Goal: Information Seeking & Learning: Learn about a topic

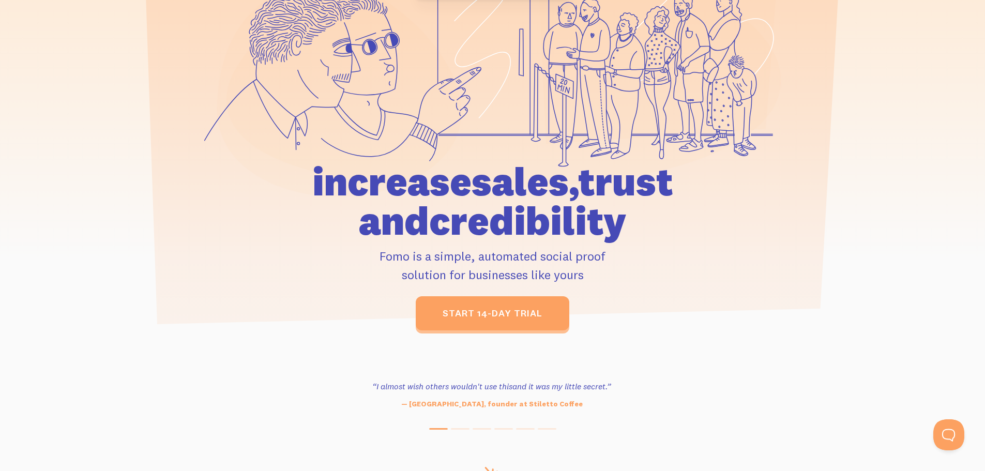
scroll to position [155, 0]
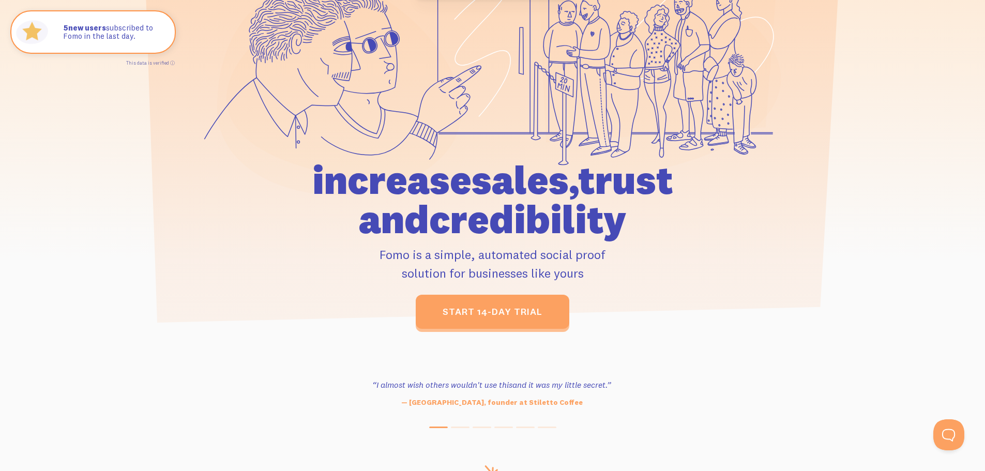
drag, startPoint x: 384, startPoint y: 255, endPoint x: 636, endPoint y: 264, distance: 252.0
click at [636, 264] on p "Fomo is a simple, automated social proof solution for businesses like yours" at bounding box center [492, 263] width 479 height 37
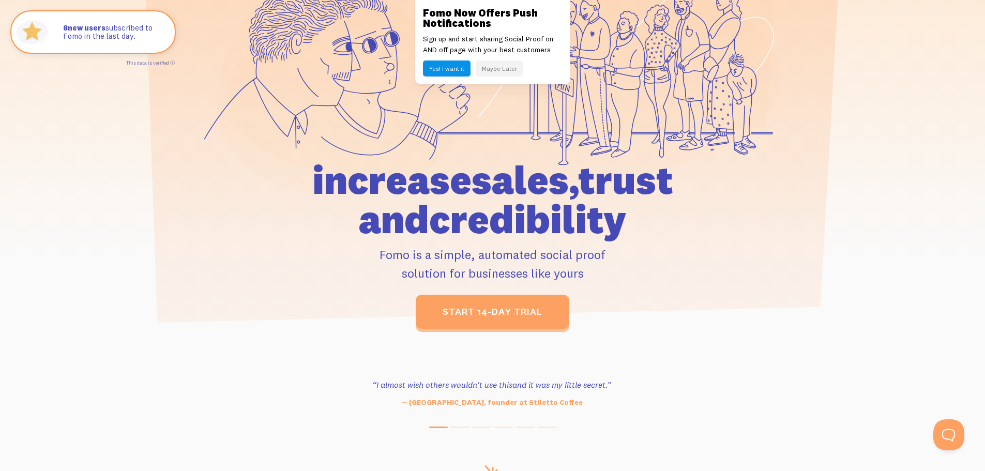
click at [636, 264] on p "Fomo is a simple, automated social proof solution for businesses like yours" at bounding box center [492, 263] width 479 height 37
drag, startPoint x: 625, startPoint y: 282, endPoint x: 386, endPoint y: 258, distance: 240.7
click at [386, 258] on p "Fomo is a simple, automated social proof solution for businesses like yours" at bounding box center [492, 263] width 479 height 37
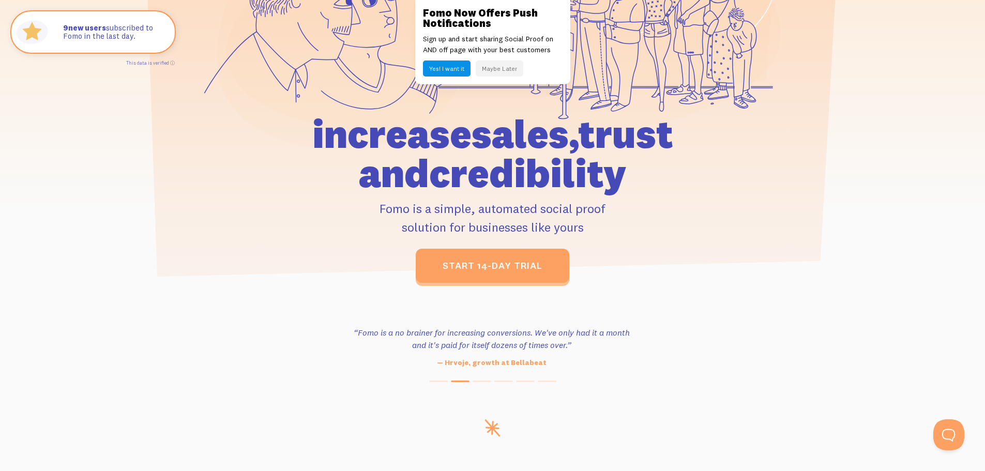
scroll to position [259, 0]
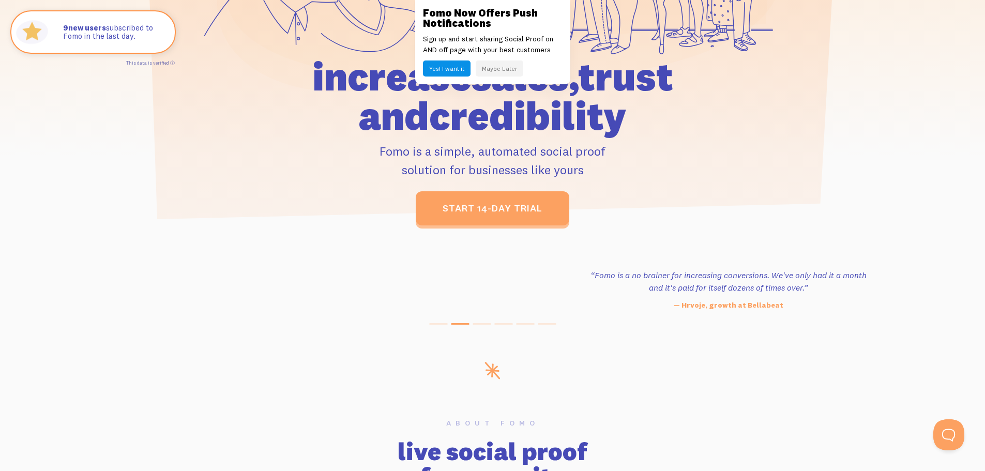
drag, startPoint x: 327, startPoint y: 278, endPoint x: 436, endPoint y: 311, distance: 114.5
click at [516, 311] on div "“Outstanding, exceeding our expectations. We're seeing immediate results from t…" at bounding box center [492, 297] width 985 height 56
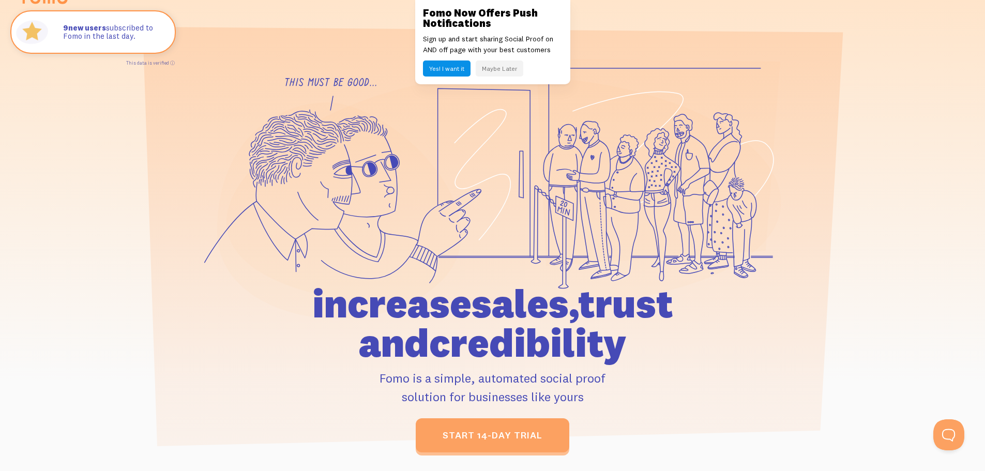
scroll to position [0, 0]
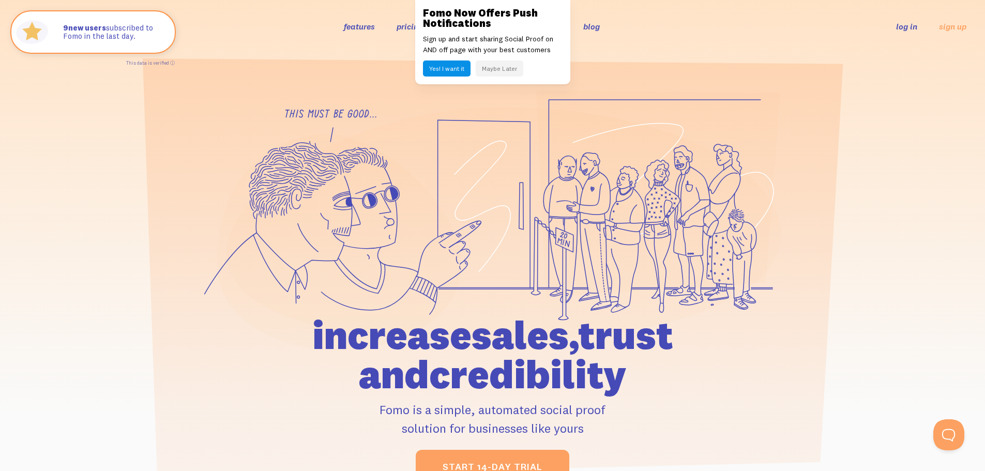
click at [505, 65] on button "Maybe Later" at bounding box center [500, 69] width 48 height 16
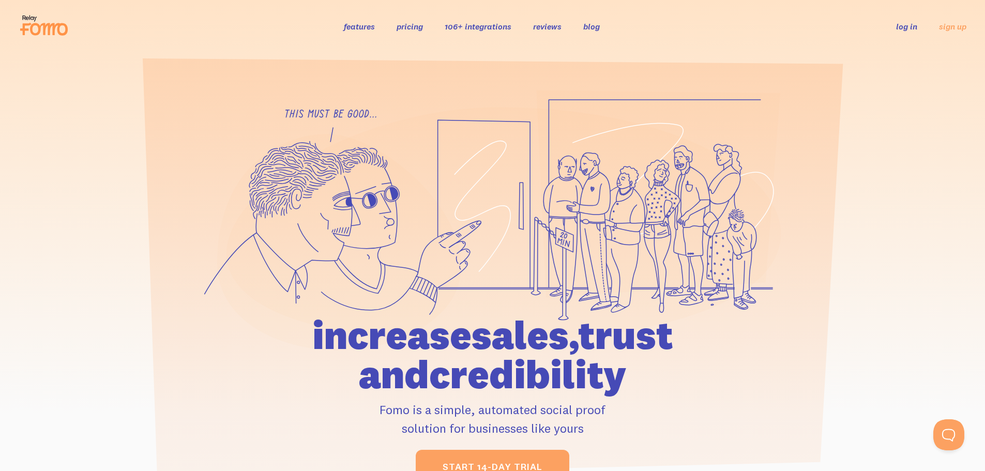
click at [417, 25] on link "pricing" at bounding box center [410, 26] width 26 height 10
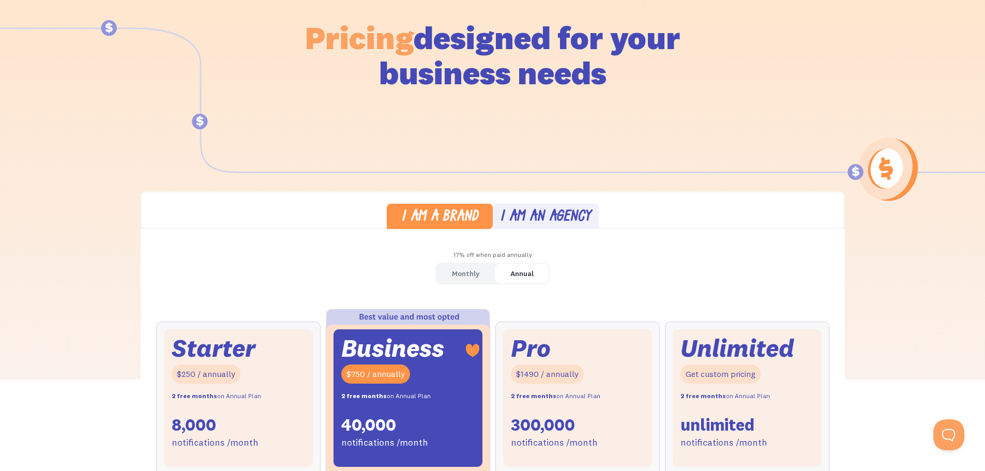
scroll to position [259, 0]
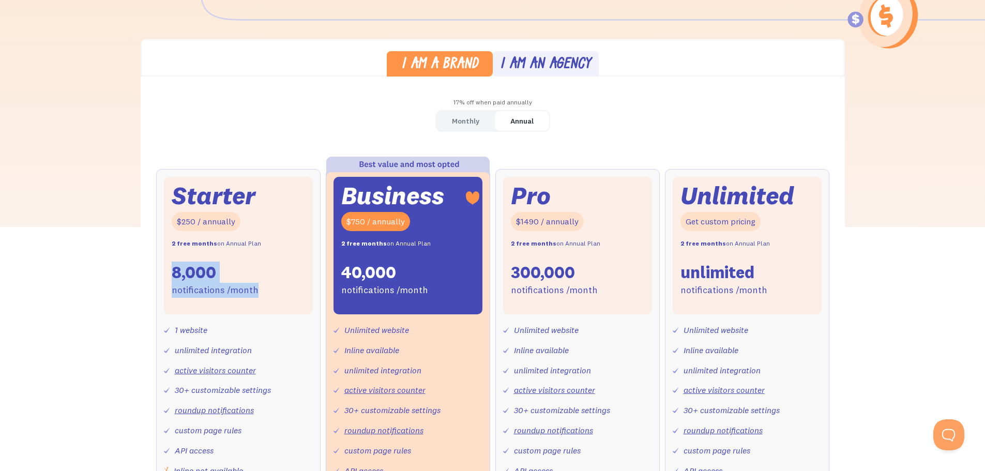
drag, startPoint x: 161, startPoint y: 265, endPoint x: 276, endPoint y: 300, distance: 119.4
click at [276, 300] on div "Starter $250 / annually 2 free months on Annual Plan 8,000 notifications /month…" at bounding box center [238, 367] width 164 height 396
drag, startPoint x: 276, startPoint y: 300, endPoint x: 327, endPoint y: 278, distance: 55.6
click at [277, 300] on div "Starter $250 / annually 2 free months on Annual Plan 8,000 notifications /month" at bounding box center [238, 246] width 149 height 138
click at [479, 120] on link "Monthly" at bounding box center [465, 121] width 58 height 20
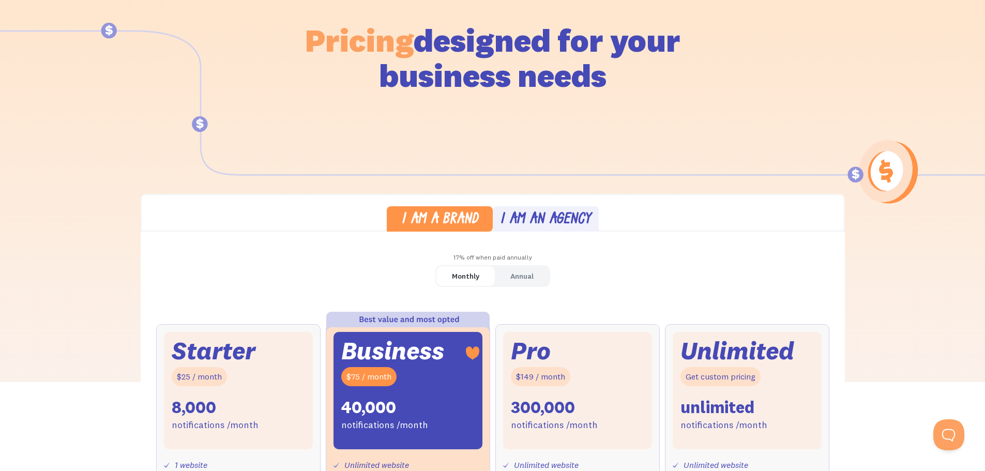
scroll to position [0, 0]
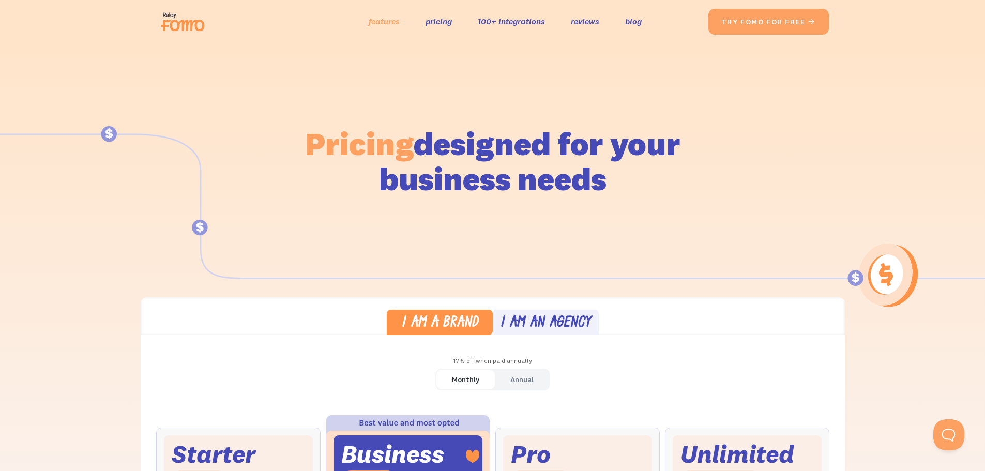
click at [387, 22] on link "features" at bounding box center [384, 21] width 31 height 15
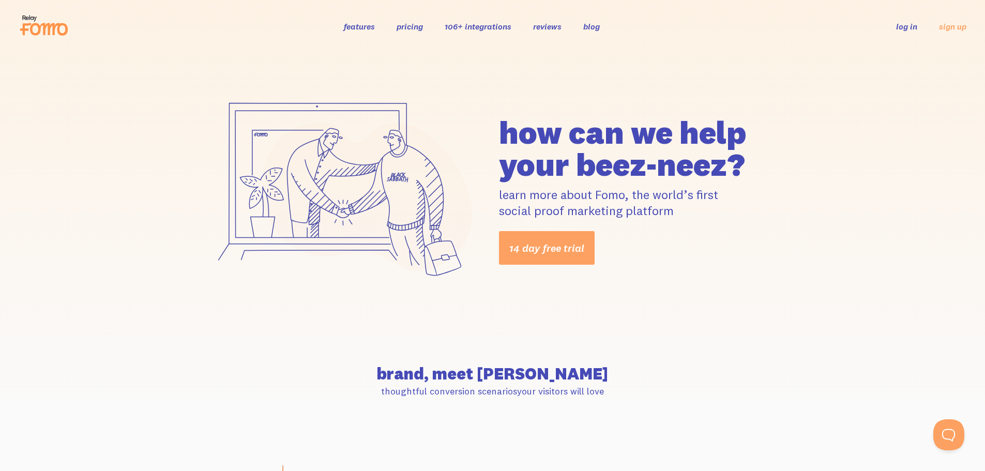
drag, startPoint x: 494, startPoint y: 122, endPoint x: 810, endPoint y: 203, distance: 326.2
click at [810, 203] on div "how can we help your beez-neez? learn more about Fomo, the world’s first social…" at bounding box center [492, 191] width 985 height 276
drag, startPoint x: 708, startPoint y: 201, endPoint x: 525, endPoint y: 100, distance: 208.6
click at [525, 100] on div "how can we help your beez-neez? learn more about Fomo, the world’s first social…" at bounding box center [493, 190] width 590 height 201
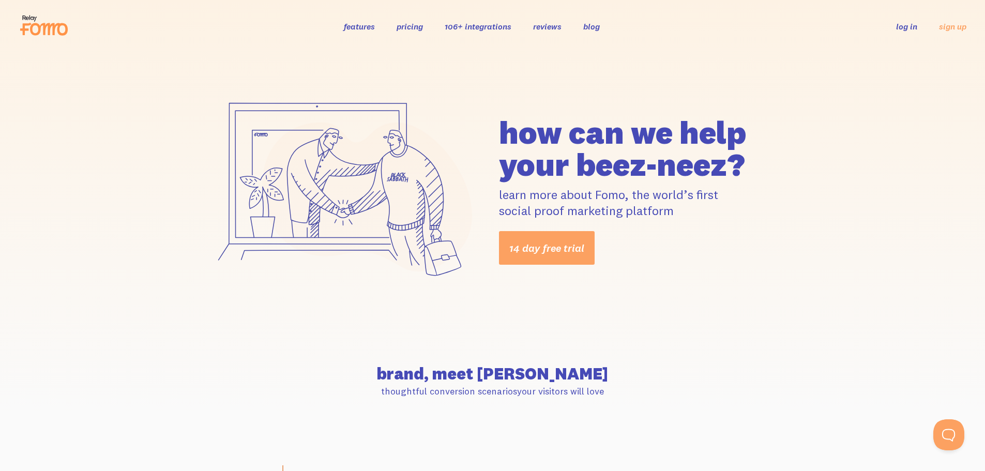
click at [525, 100] on div "how can we help your beez-neez? learn more about Fomo, the world’s first social…" at bounding box center [493, 190] width 590 height 201
drag, startPoint x: 607, startPoint y: 126, endPoint x: 800, endPoint y: 216, distance: 212.2
click at [800, 215] on div "how can we help your beez-neez? learn more about Fomo, the world’s first social…" at bounding box center [492, 191] width 985 height 276
click at [800, 216] on div "how can we help your beez-neez? learn more about Fomo, the world’s first social…" at bounding box center [492, 191] width 985 height 276
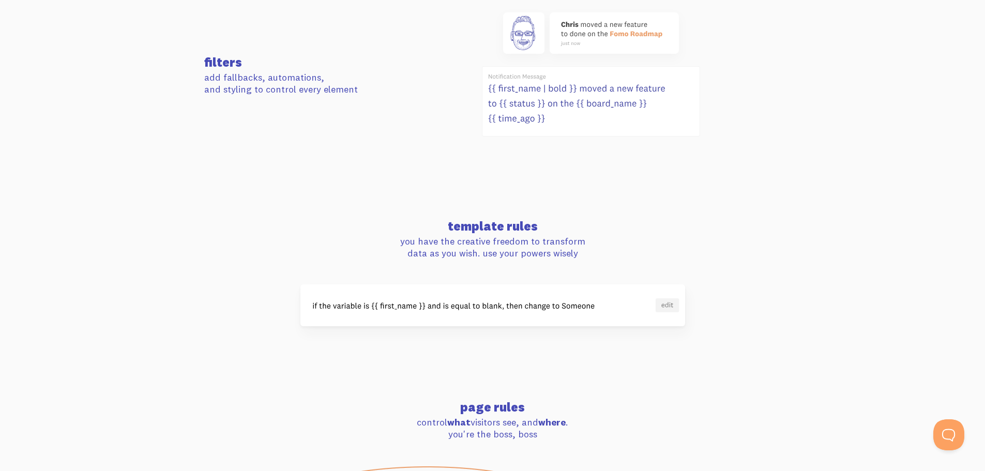
scroll to position [672, 0]
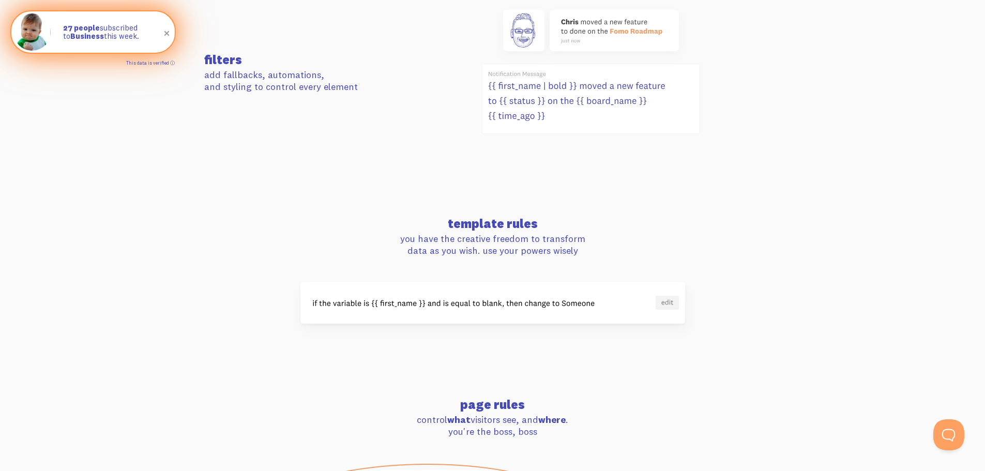
click at [164, 63] on link "This data is verified ⓘ" at bounding box center [150, 63] width 49 height 6
click at [78, 39] on strong "Business" at bounding box center [87, 36] width 34 height 10
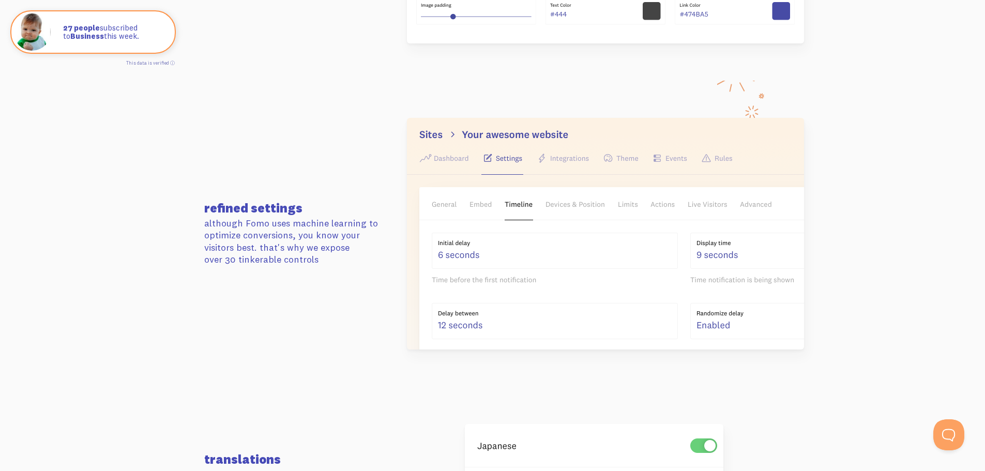
scroll to position [1655, 0]
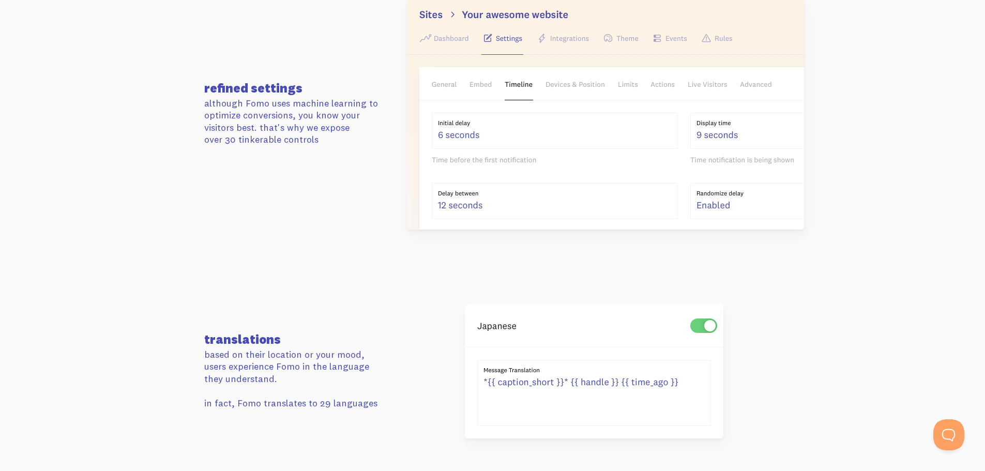
drag, startPoint x: 479, startPoint y: 241, endPoint x: 455, endPoint y: 142, distance: 101.7
click at [474, 232] on section "refined settings although Fomo uses machine learning to optimize conversions, y…" at bounding box center [492, 114] width 985 height 306
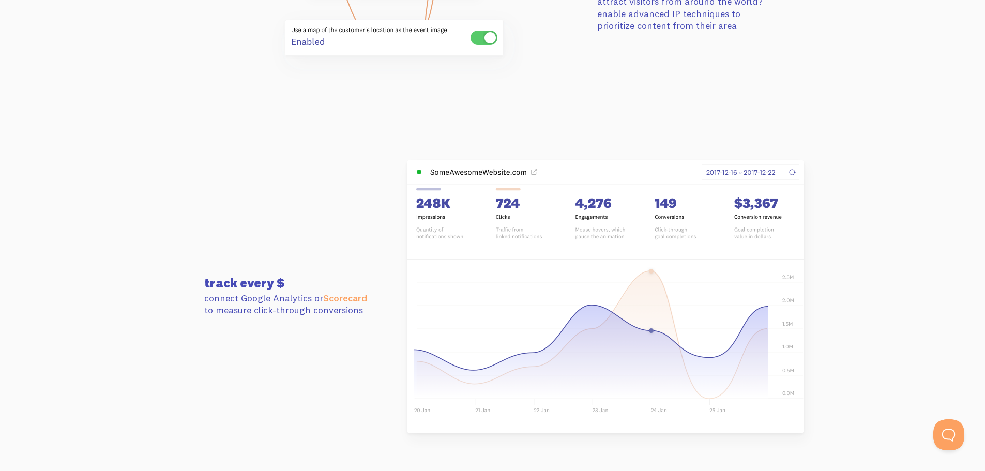
scroll to position [2896, 0]
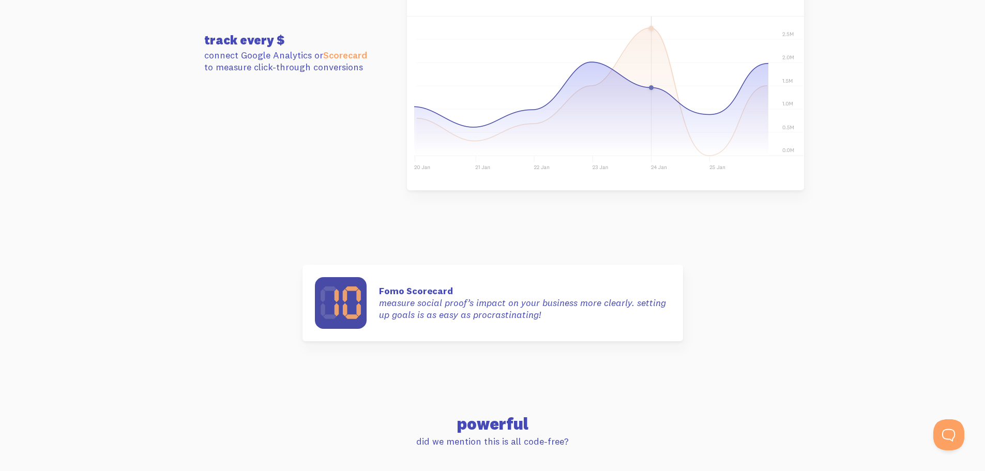
drag, startPoint x: 719, startPoint y: 251, endPoint x: 699, endPoint y: 183, distance: 71.0
click at [717, 244] on section "Fomo Scorecard Fomo Scorecard measure social proof’s impact on your business mo…" at bounding box center [492, 303] width 985 height 151
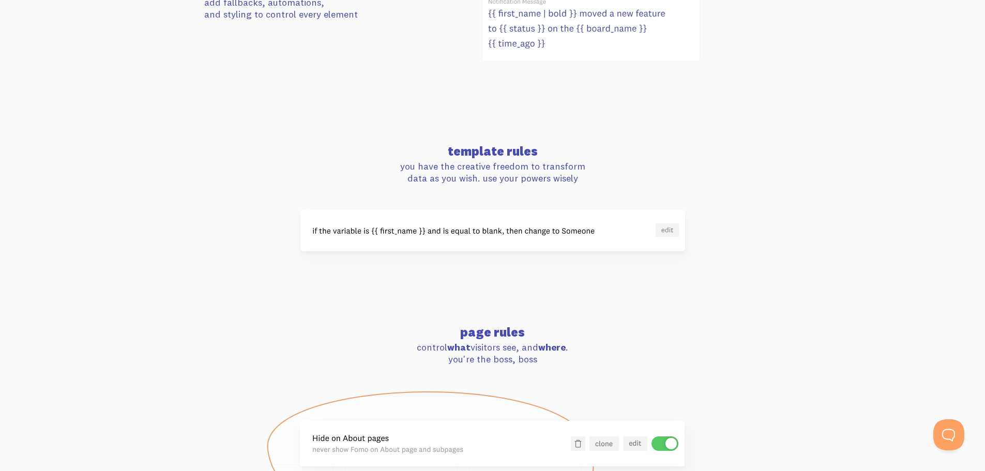
scroll to position [672, 0]
